Goal: Transaction & Acquisition: Obtain resource

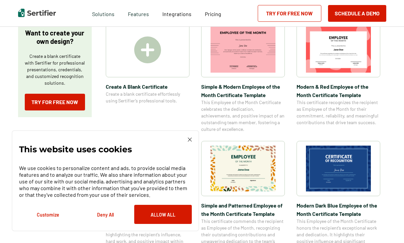
scroll to position [131, 0]
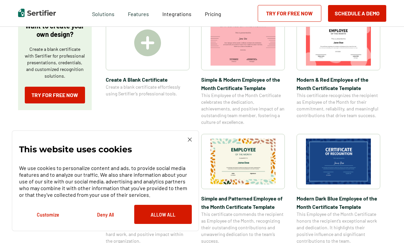
click at [104, 216] on button "Deny All" at bounding box center [106, 214] width 58 height 19
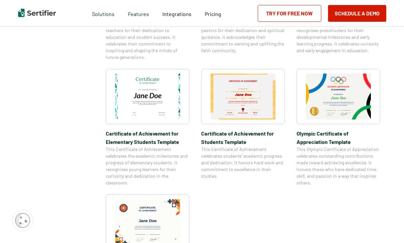
scroll to position [441, 0]
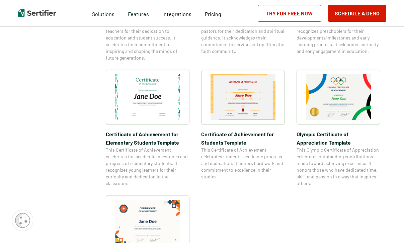
click at [244, 93] on img at bounding box center [242, 97] width 65 height 46
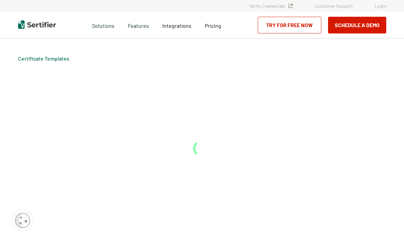
click at [244, 93] on div "Certificate Templates" at bounding box center [201, 140] width 401 height 204
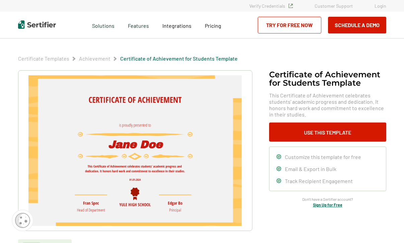
click at [104, 131] on img at bounding box center [134, 150] width 213 height 151
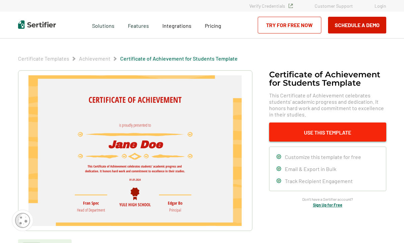
click at [325, 132] on button "Use This Template" at bounding box center [327, 131] width 117 height 19
